Goal: Find contact information: Find contact information

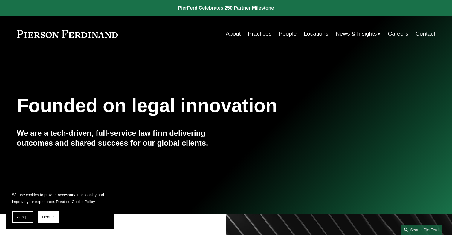
click at [281, 33] on link "People" at bounding box center [288, 33] width 18 height 11
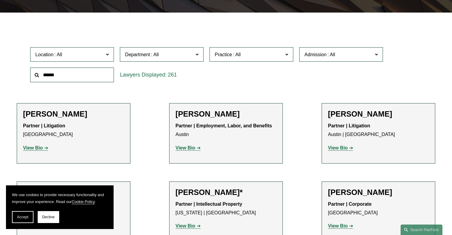
scroll to position [163, 0]
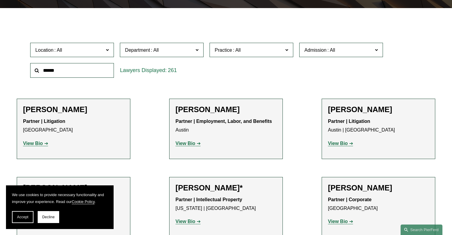
click at [56, 71] on input "text" at bounding box center [72, 70] width 84 height 15
type input "********"
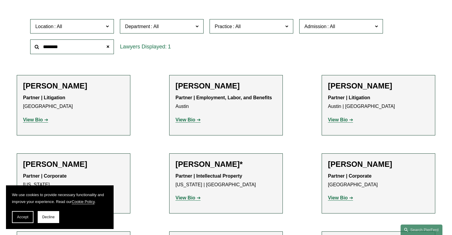
scroll to position [192, 0]
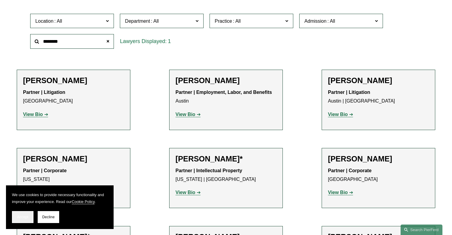
click at [26, 217] on span "Accept" at bounding box center [22, 217] width 11 height 4
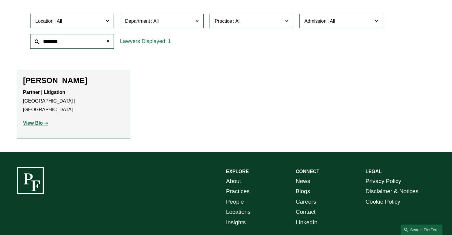
click at [53, 83] on h2 "[PERSON_NAME]" at bounding box center [73, 80] width 101 height 9
click at [47, 79] on h2 "[PERSON_NAME]" at bounding box center [73, 80] width 101 height 9
click at [30, 120] on strong "View Bio" at bounding box center [33, 122] width 20 height 5
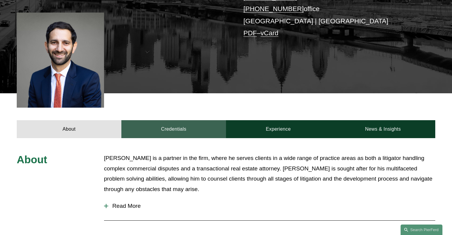
scroll to position [348, 0]
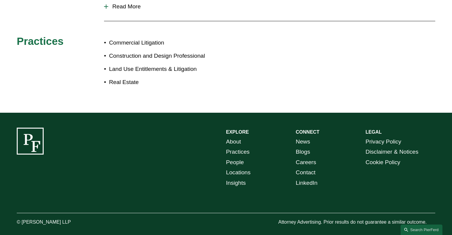
drag, startPoint x: 73, startPoint y: 214, endPoint x: 22, endPoint y: 214, distance: 51.1
click at [22, 218] on p "© [PERSON_NAME] LLP" at bounding box center [60, 222] width 87 height 9
copy p "[PERSON_NAME] LLP"
click at [205, 113] on div "EXPLORE CONNECT About Practices People Locations Insights News Blogs Careers Co…" at bounding box center [226, 177] width 452 height 129
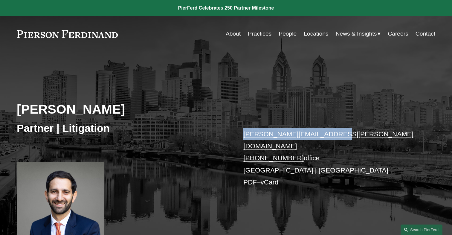
drag, startPoint x: 333, startPoint y: 133, endPoint x: 241, endPoint y: 131, distance: 91.8
click at [242, 132] on div "Eric B. Freedman Partner | Litigation eric.freedman@pierferd.com +1.215.352.356…" at bounding box center [226, 153] width 452 height 177
copy link "eric.freedman@pierferd.com"
click at [220, 93] on div "Eric B. Freedman Partner | Litigation eric.freedman@pierferd.com +1.215.352.356…" at bounding box center [226, 153] width 452 height 177
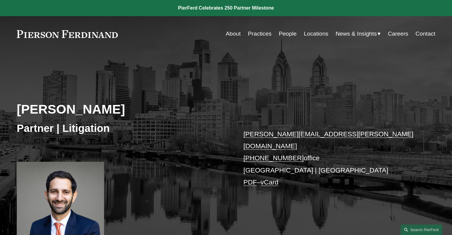
drag, startPoint x: 294, startPoint y: 147, endPoint x: 244, endPoint y: 147, distance: 50.8
click at [244, 147] on p "eric.freedman@pierferd.com +1.215.352.3562 office Philadelphia | Princeton PDF …" at bounding box center [330, 158] width 174 height 60
copy link "+1.215.352.3562"
